Goal: Information Seeking & Learning: Learn about a topic

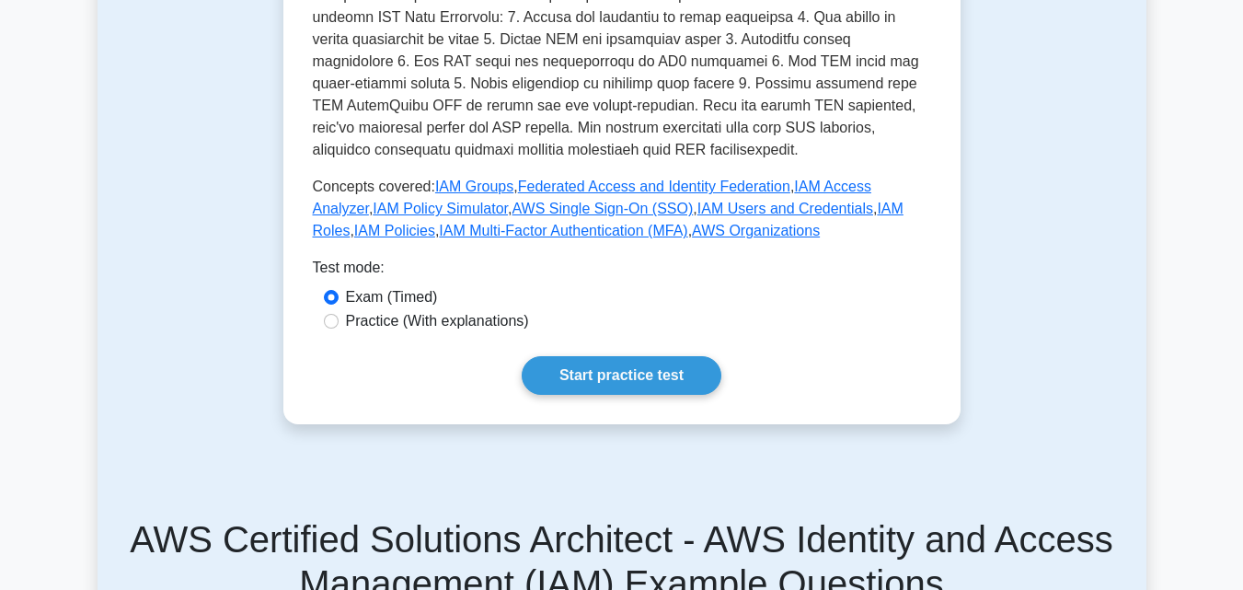
scroll to position [810, 0]
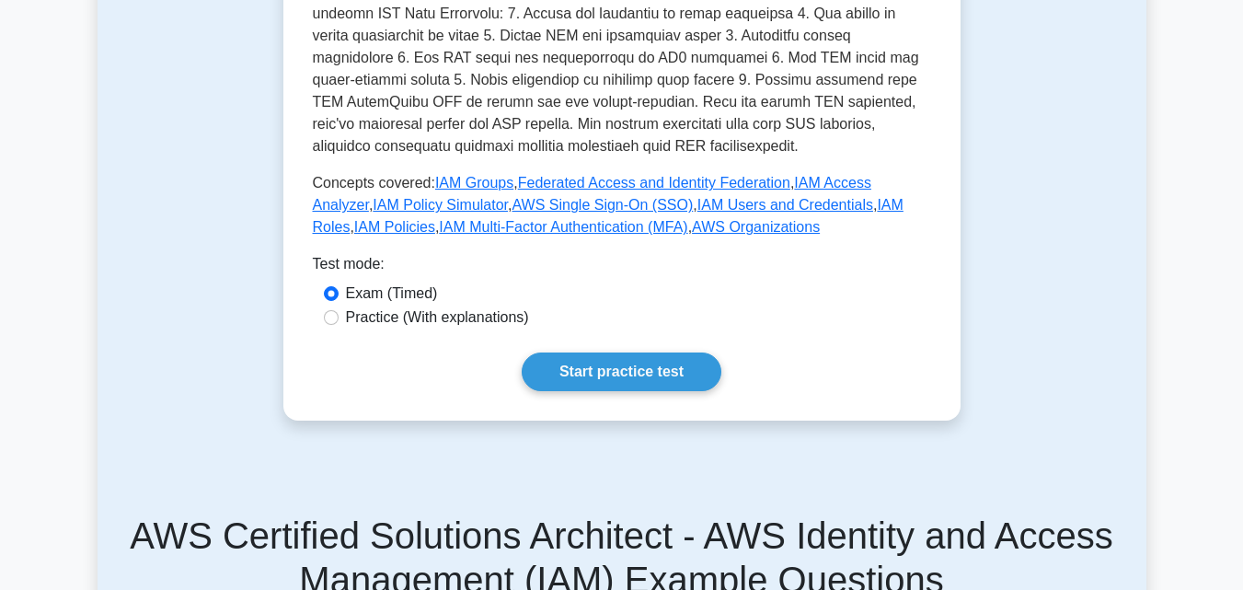
click at [433, 306] on label "Practice (With explanations)" at bounding box center [437, 317] width 183 height 22
click at [339, 310] on input "Practice (With explanations)" at bounding box center [331, 317] width 15 height 15
radio input "true"
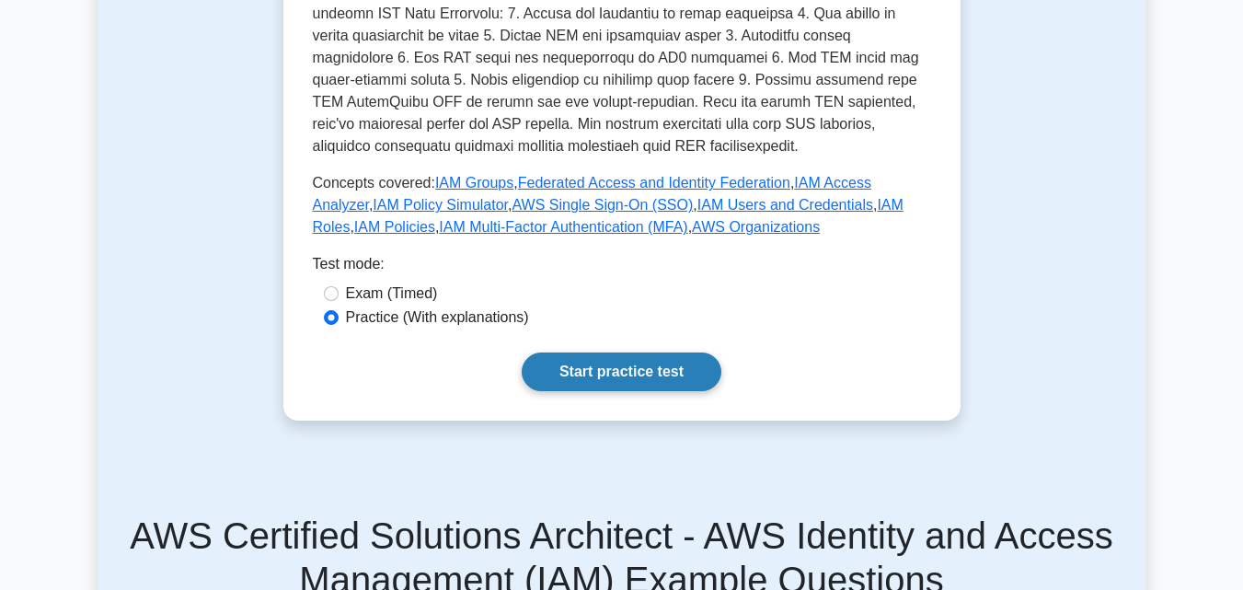
click at [586, 359] on link "Start practice test" at bounding box center [622, 371] width 200 height 39
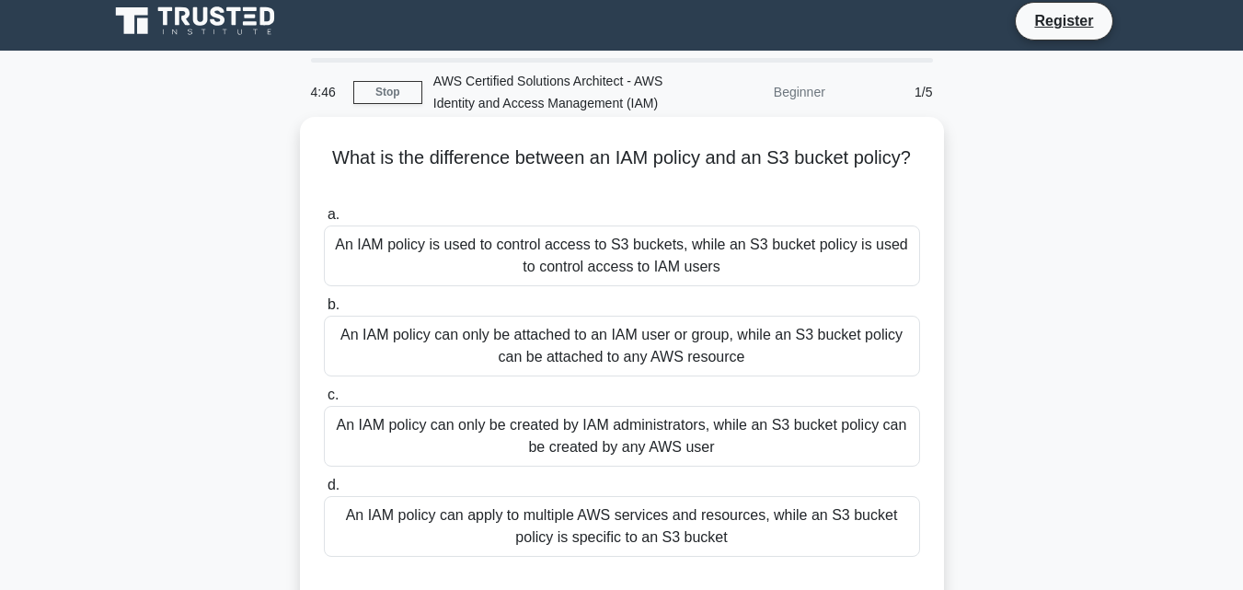
scroll to position [6, 0]
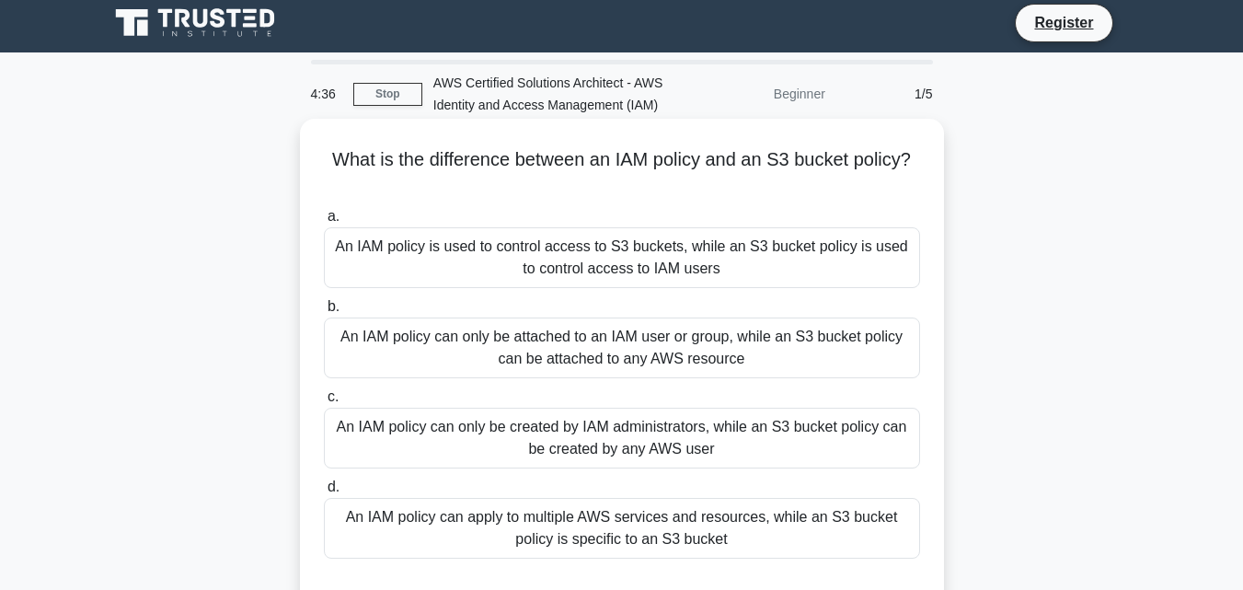
click at [629, 343] on div "An IAM policy can only be attached to an IAM user or group, while an S3 bucket …" at bounding box center [622, 347] width 596 height 61
click at [324, 313] on input "b. An IAM policy can only be attached to an IAM user or group, while an S3 buck…" at bounding box center [324, 307] width 0 height 12
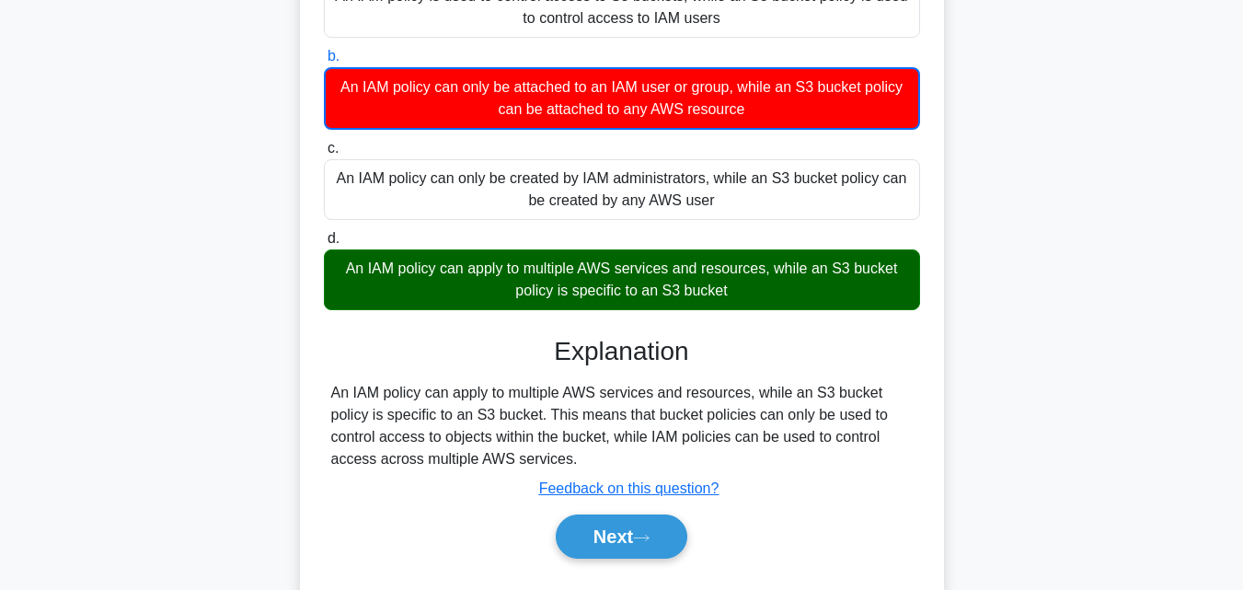
scroll to position [404, 0]
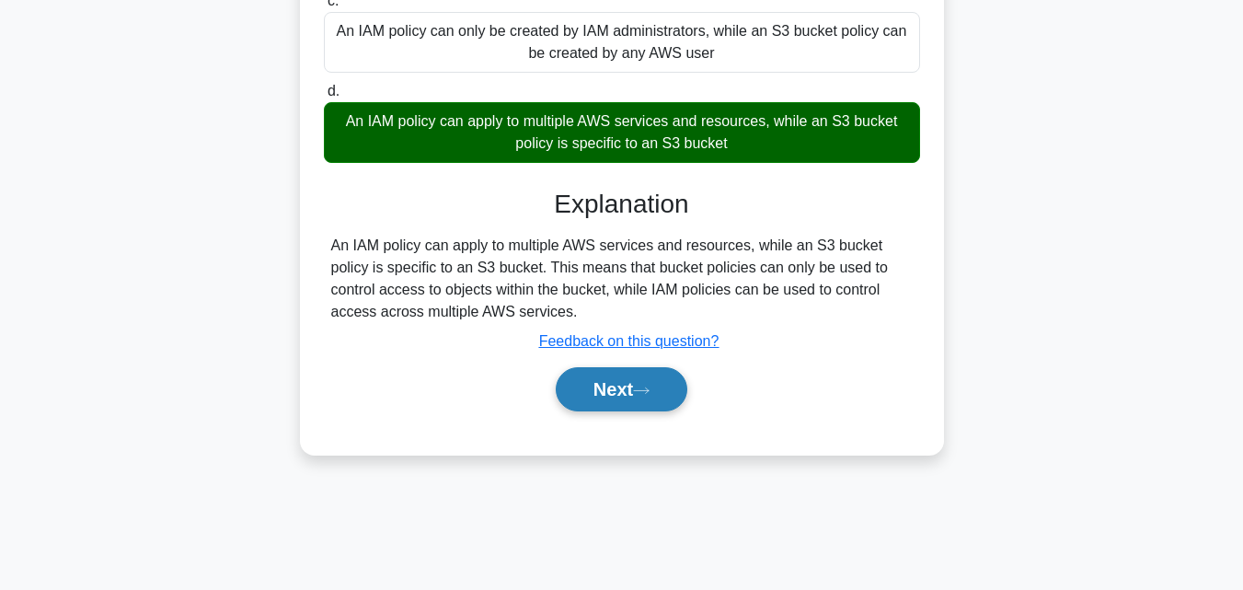
click at [615, 396] on button "Next" at bounding box center [622, 389] width 132 height 44
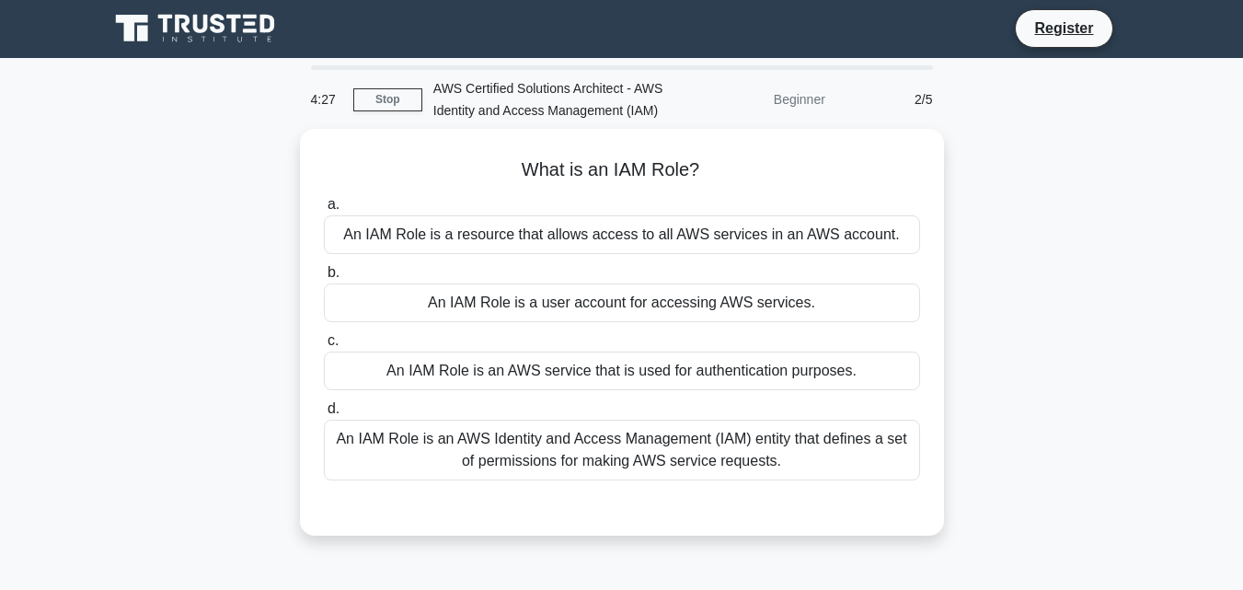
scroll to position [0, 0]
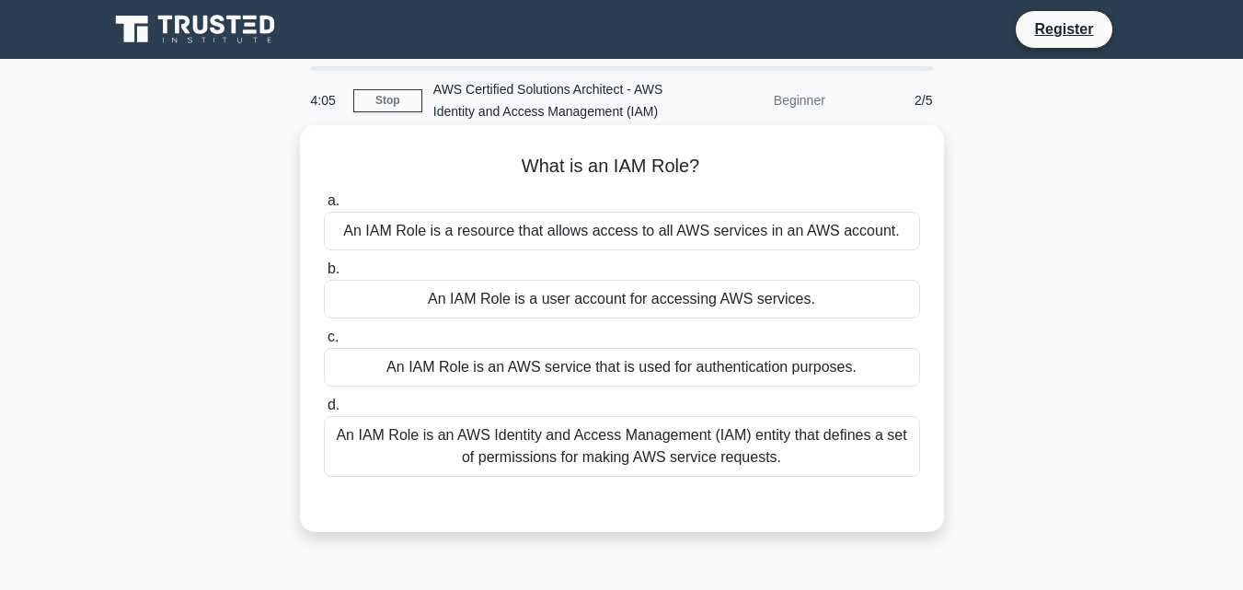
click at [702, 452] on div "An IAM Role is an AWS Identity and Access Management (IAM) entity that defines …" at bounding box center [622, 446] width 596 height 61
click at [324, 411] on input "d. An IAM Role is an AWS Identity and Access Management (IAM) entity that defin…" at bounding box center [324, 405] width 0 height 12
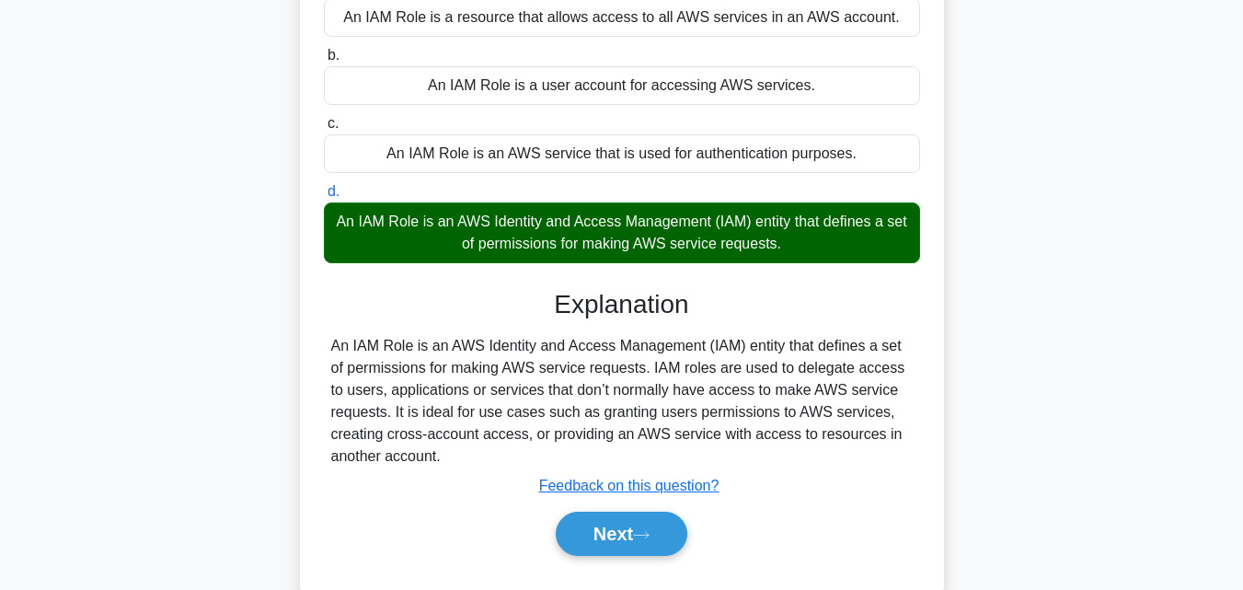
scroll to position [258, 0]
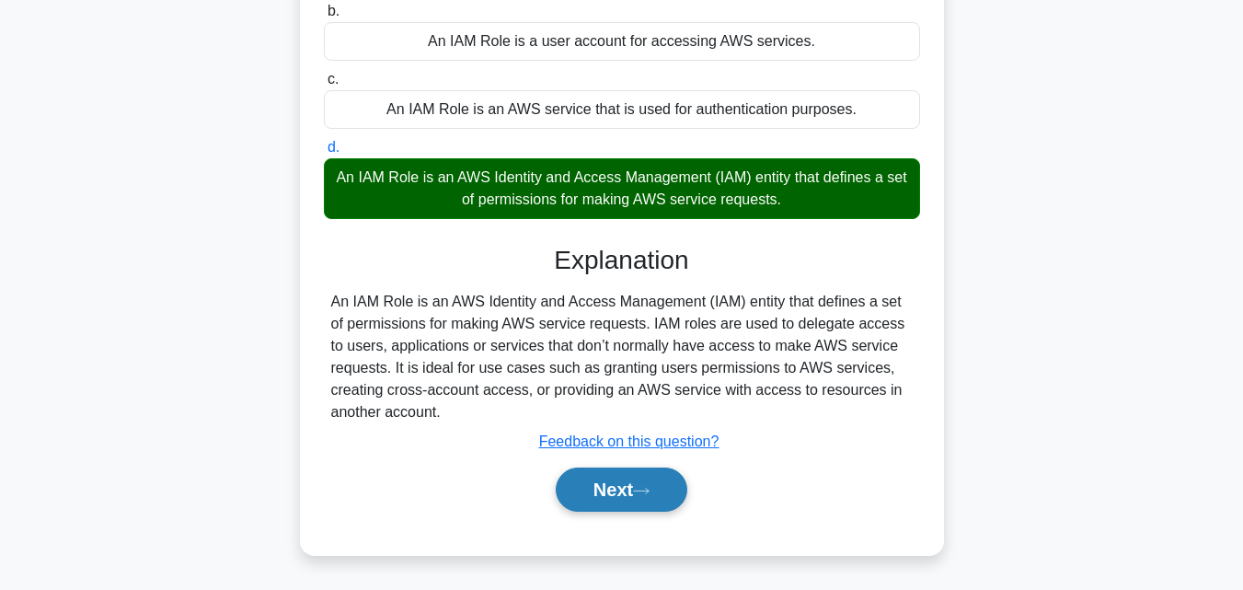
click at [626, 508] on button "Next" at bounding box center [622, 489] width 132 height 44
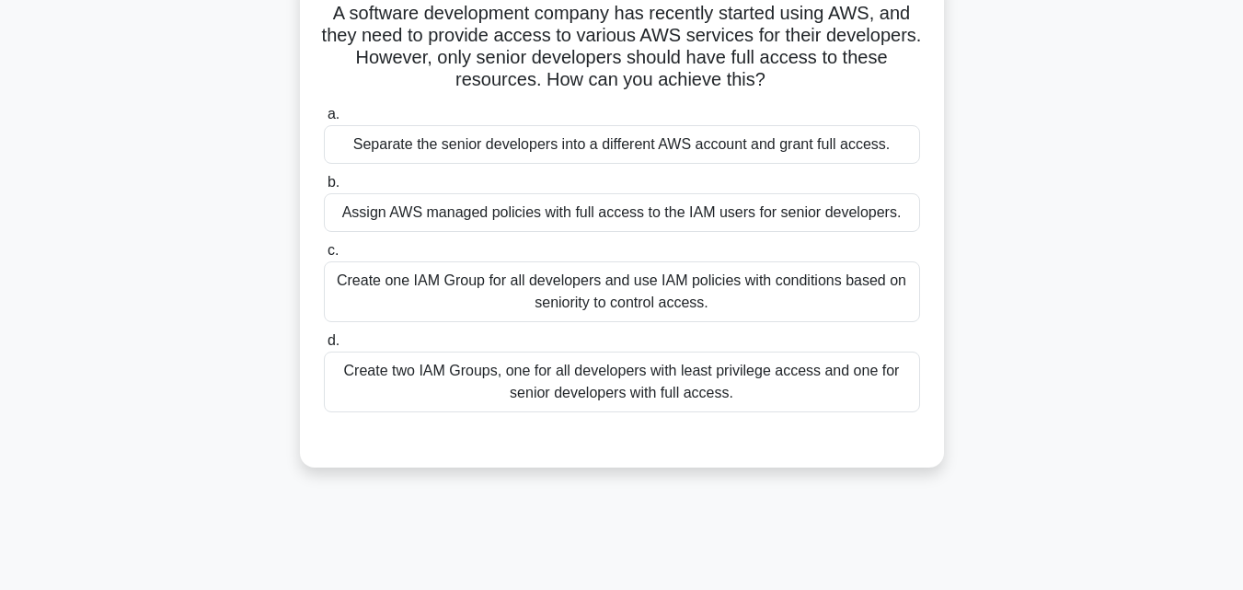
scroll to position [74, 0]
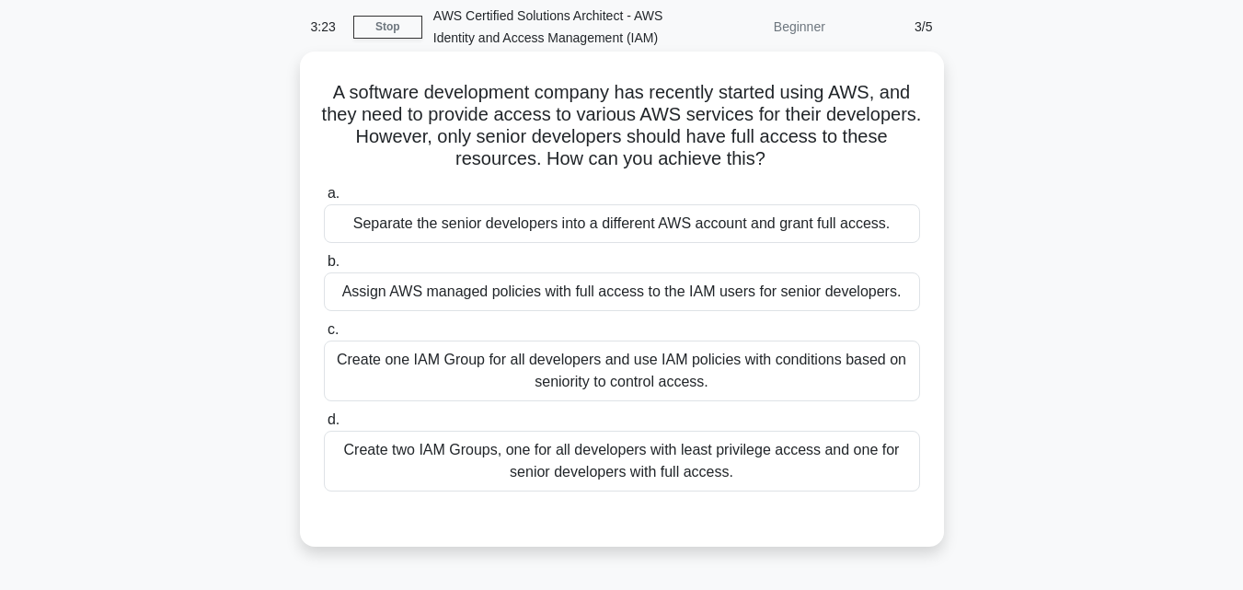
click at [477, 464] on div "Create two IAM Groups, one for all developers with least privilege access and o…" at bounding box center [622, 461] width 596 height 61
click at [324, 426] on input "d. Create two IAM Groups, one for all developers with least privilege access an…" at bounding box center [324, 420] width 0 height 12
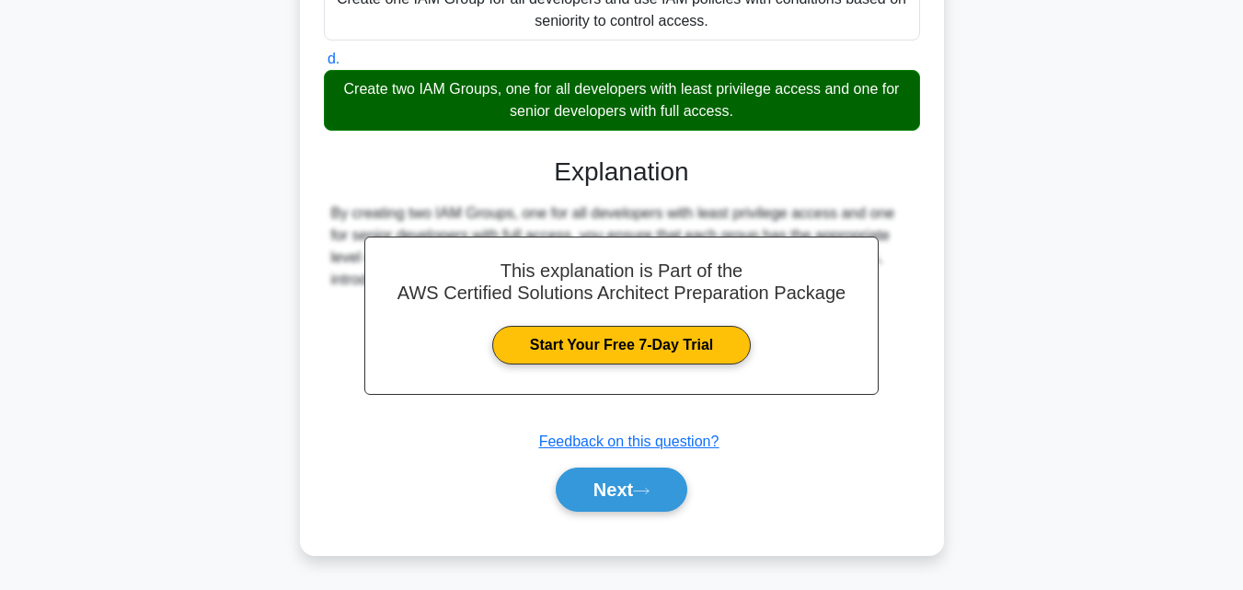
scroll to position [435, 0]
click at [592, 498] on button "Next" at bounding box center [622, 489] width 132 height 44
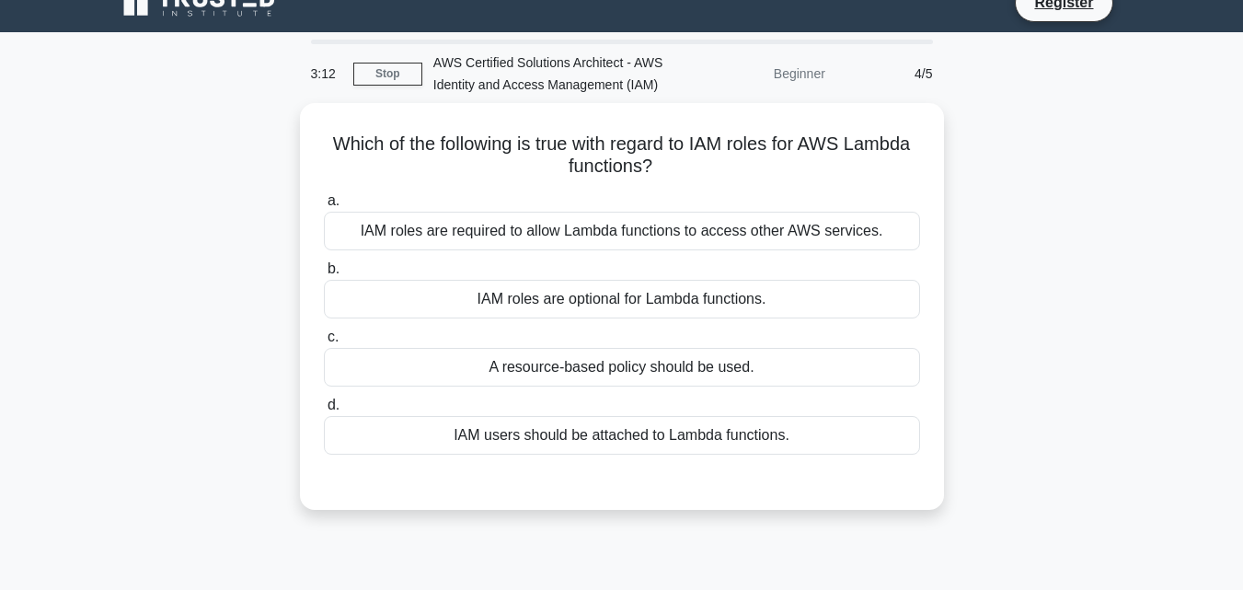
scroll to position [0, 0]
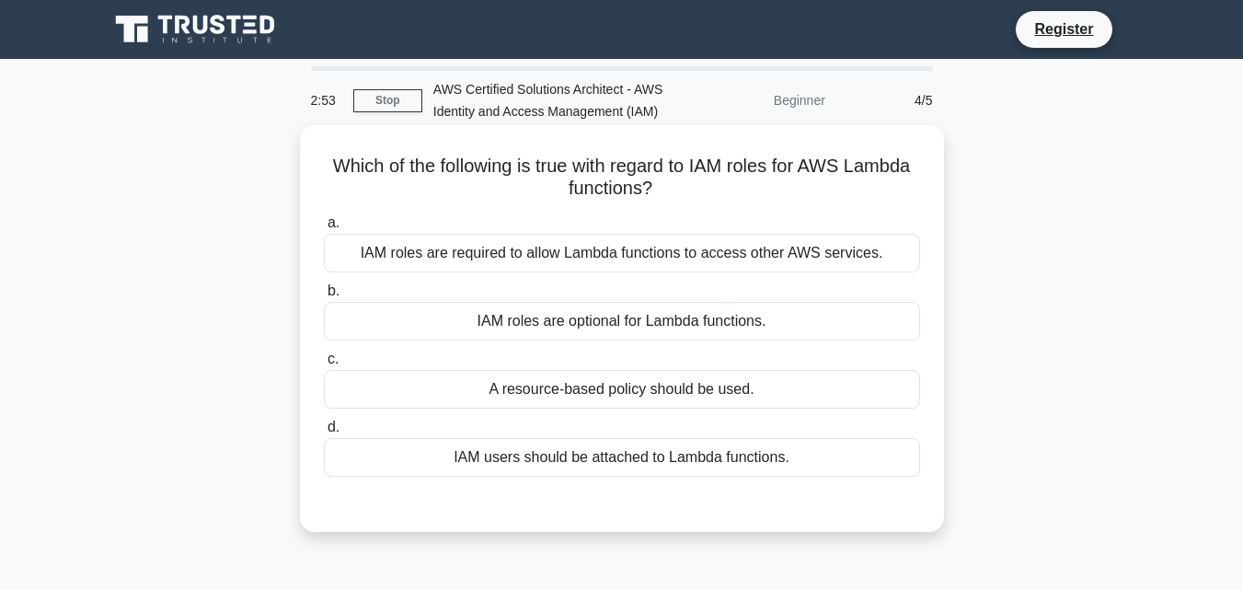
click at [640, 263] on div "IAM roles are required to allow Lambda functions to access other AWS services." at bounding box center [622, 253] width 596 height 39
click at [324, 229] on input "a. IAM roles are required to allow Lambda functions to access other AWS service…" at bounding box center [324, 223] width 0 height 12
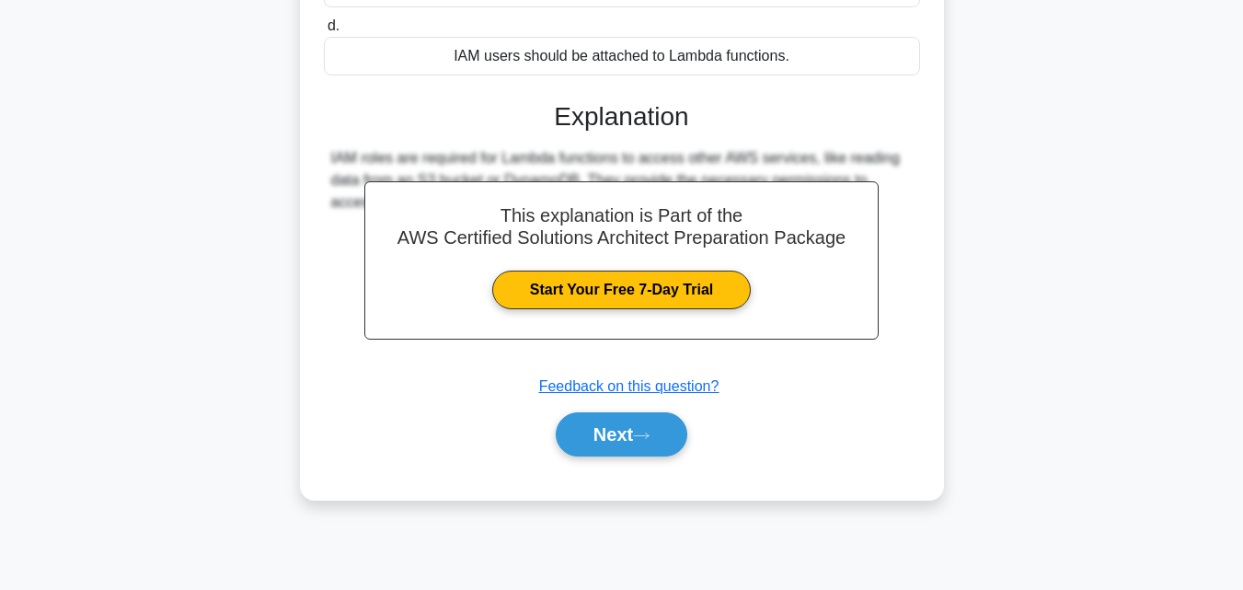
scroll to position [404, 0]
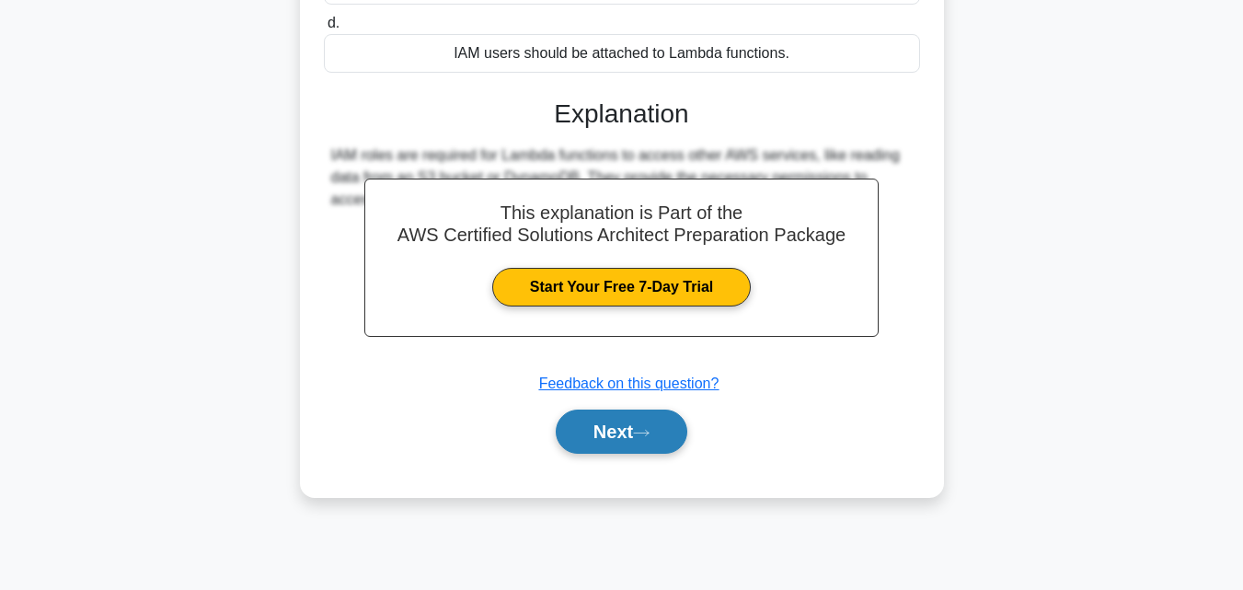
click at [581, 434] on button "Next" at bounding box center [622, 431] width 132 height 44
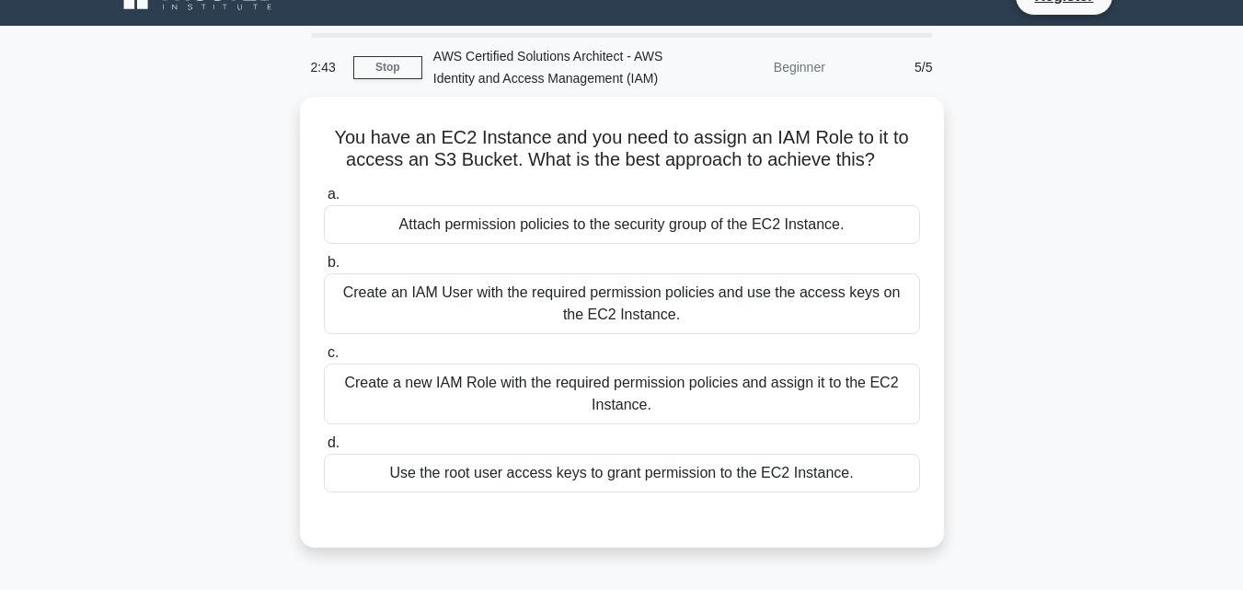
scroll to position [0, 0]
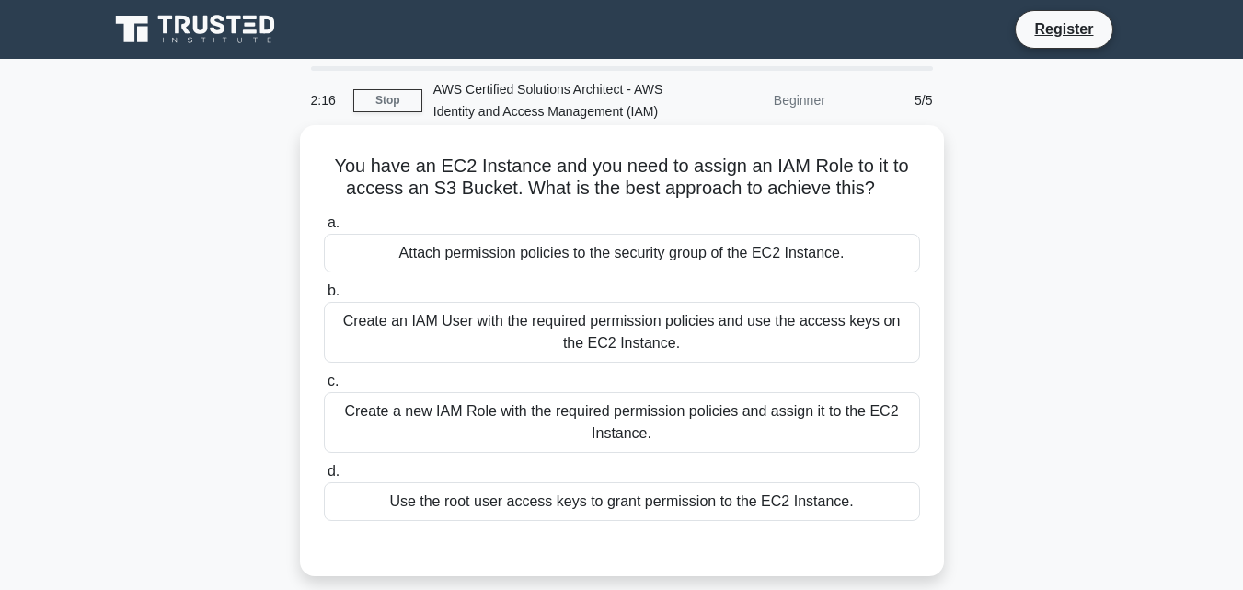
click at [520, 418] on div "Create a new IAM Role with the required permission policies and assign it to th…" at bounding box center [622, 422] width 596 height 61
click at [324, 387] on input "c. Create a new IAM Role with the required permission policies and assign it to…" at bounding box center [324, 381] width 0 height 12
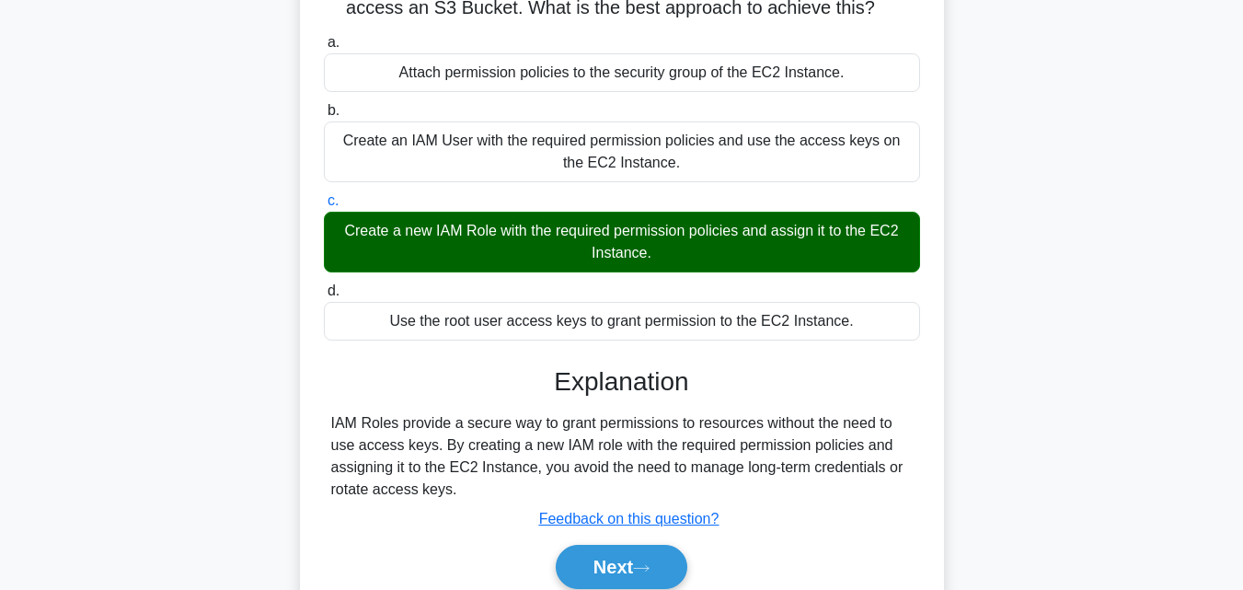
scroll to position [214, 0]
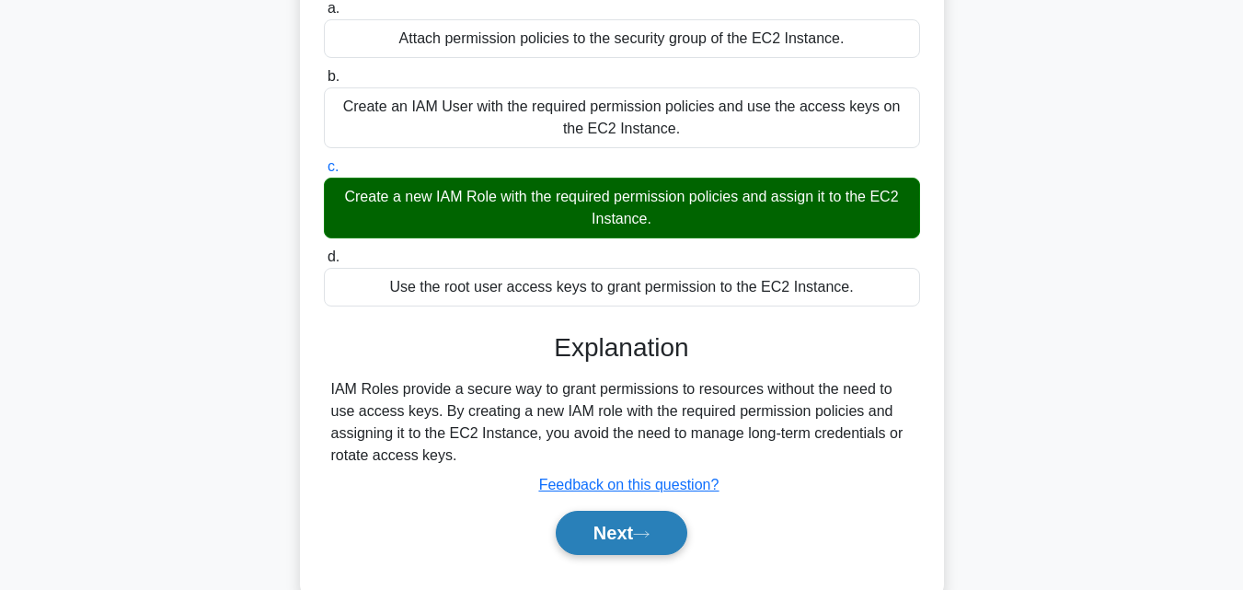
click at [592, 525] on button "Next" at bounding box center [622, 533] width 132 height 44
